Goal: Information Seeking & Learning: Learn about a topic

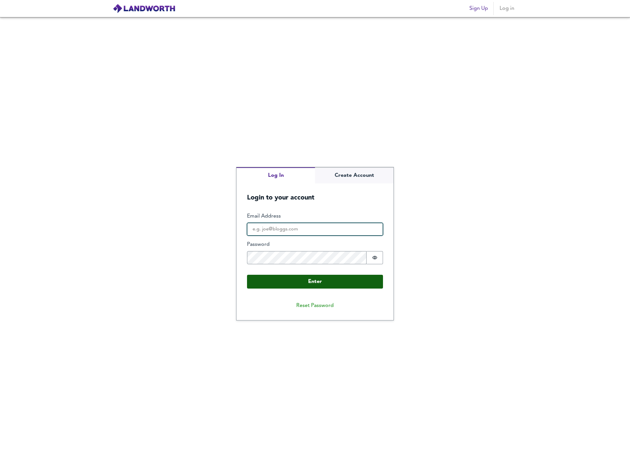
type input "[EMAIL_ADDRESS][DOMAIN_NAME]"
click at [287, 280] on button "Enter" at bounding box center [315, 282] width 136 height 14
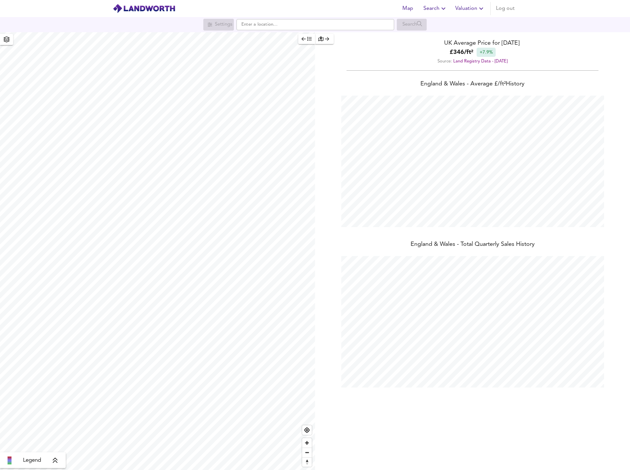
scroll to position [470, 630]
click at [271, 28] on input "text" at bounding box center [316, 24] width 158 height 11
click at [276, 34] on li "BH13 [STREET_ADDRESS][PERSON_NAME]" at bounding box center [315, 37] width 157 height 14
type input "[STREET_ADDRESS][PERSON_NAME]"
checkbox input "false"
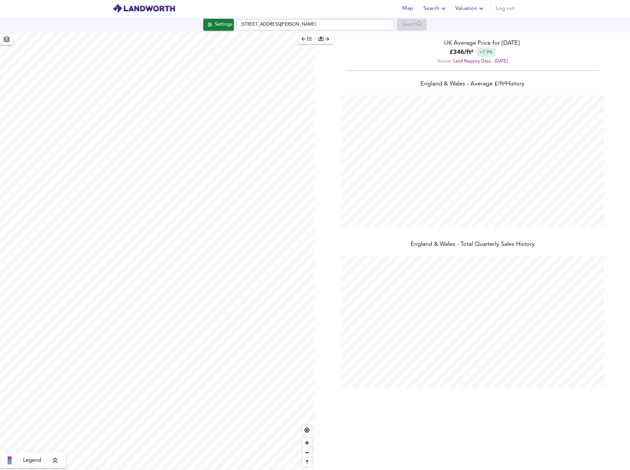
checkbox input "true"
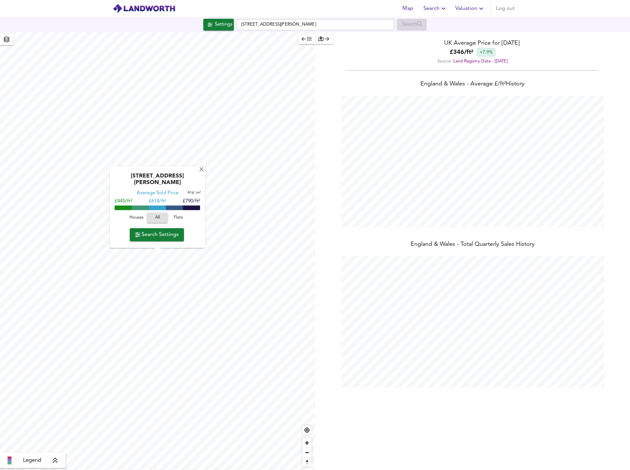
click at [178, 217] on span "Flats" at bounding box center [179, 218] width 18 height 8
click at [166, 235] on span "Search Settings" at bounding box center [157, 234] width 44 height 9
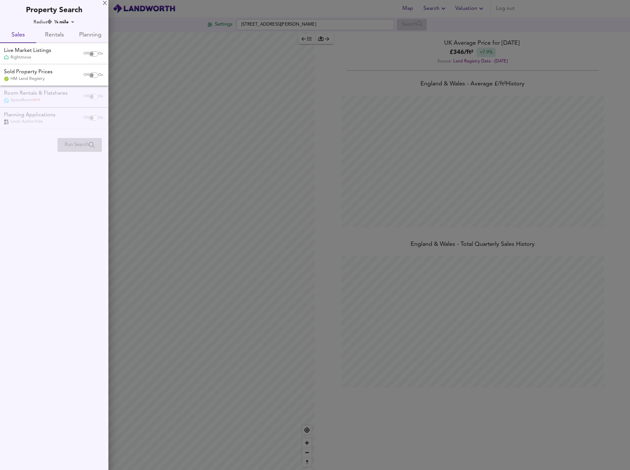
click at [91, 49] on div "Off On" at bounding box center [94, 53] width 28 height 13
checkbox input "true"
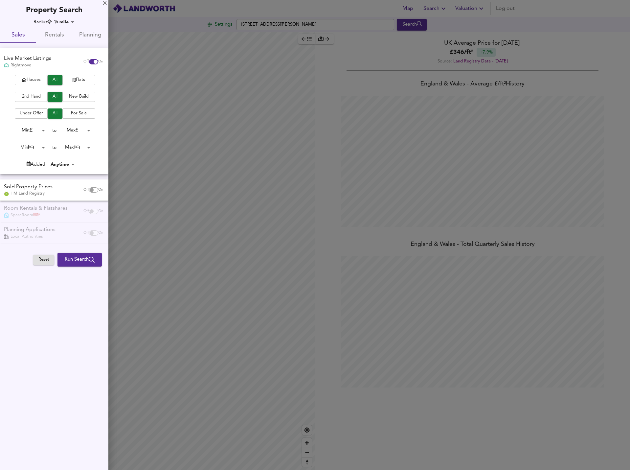
click at [90, 189] on input "checkbox" at bounding box center [92, 189] width 16 height 5
checkbox input "true"
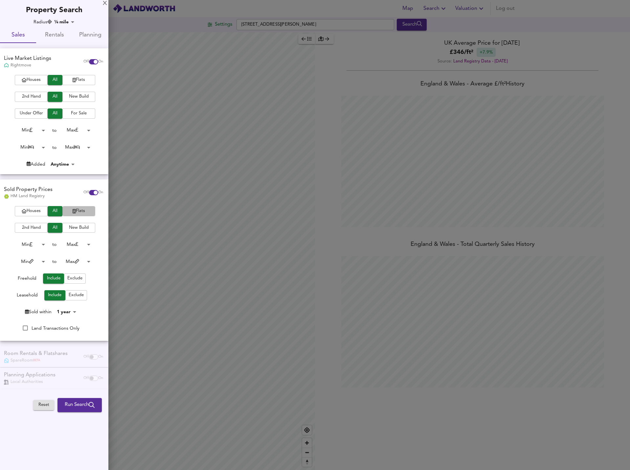
click at [76, 211] on span "Flats" at bounding box center [79, 211] width 26 height 8
click at [79, 406] on span "Run Search" at bounding box center [80, 405] width 30 height 9
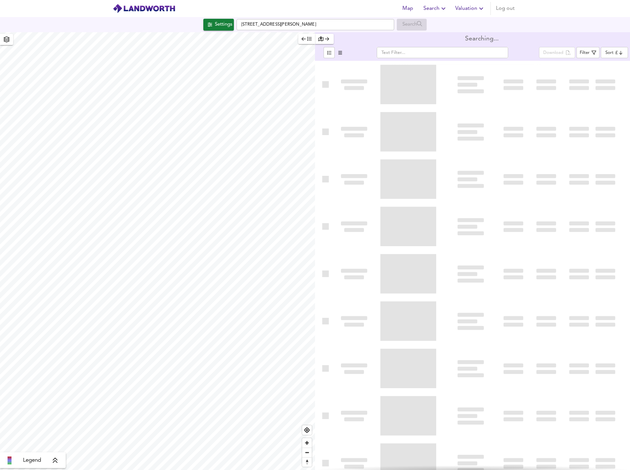
type input "bestdeal"
